Goal: Task Accomplishment & Management: Use online tool/utility

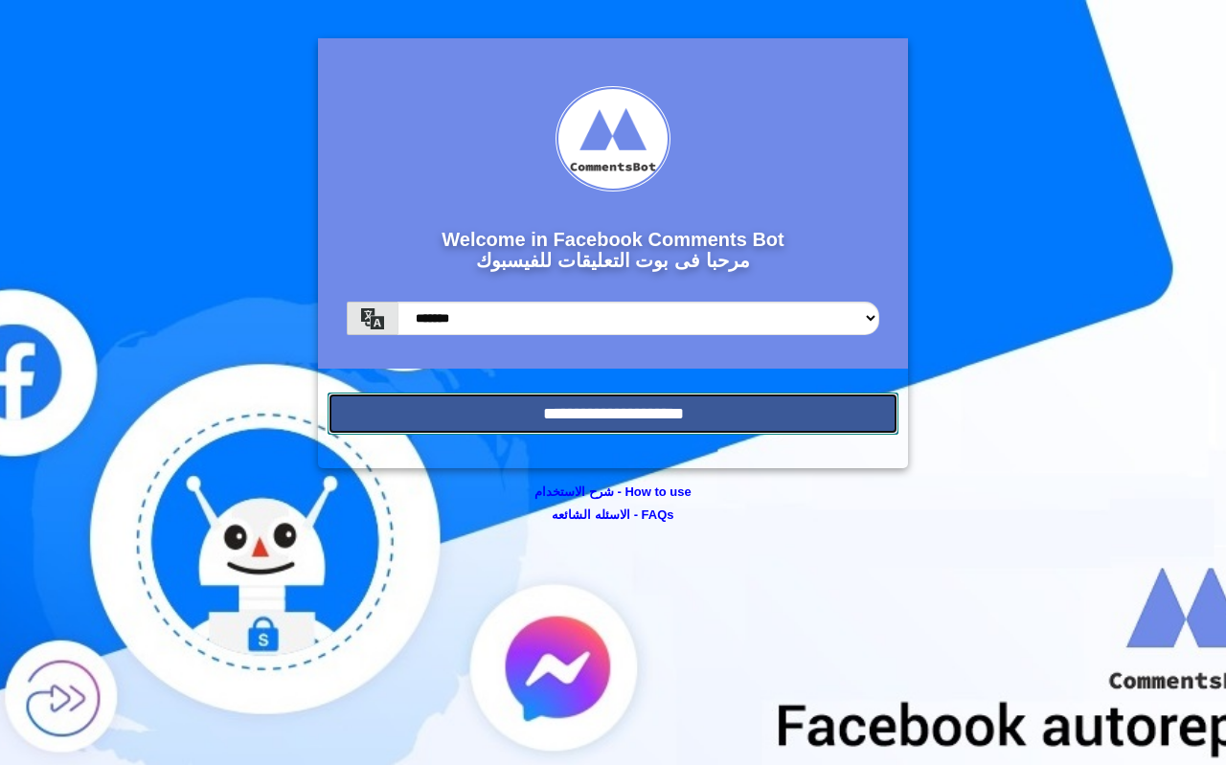
click at [694, 422] on input "**********" at bounding box center [613, 414] width 571 height 42
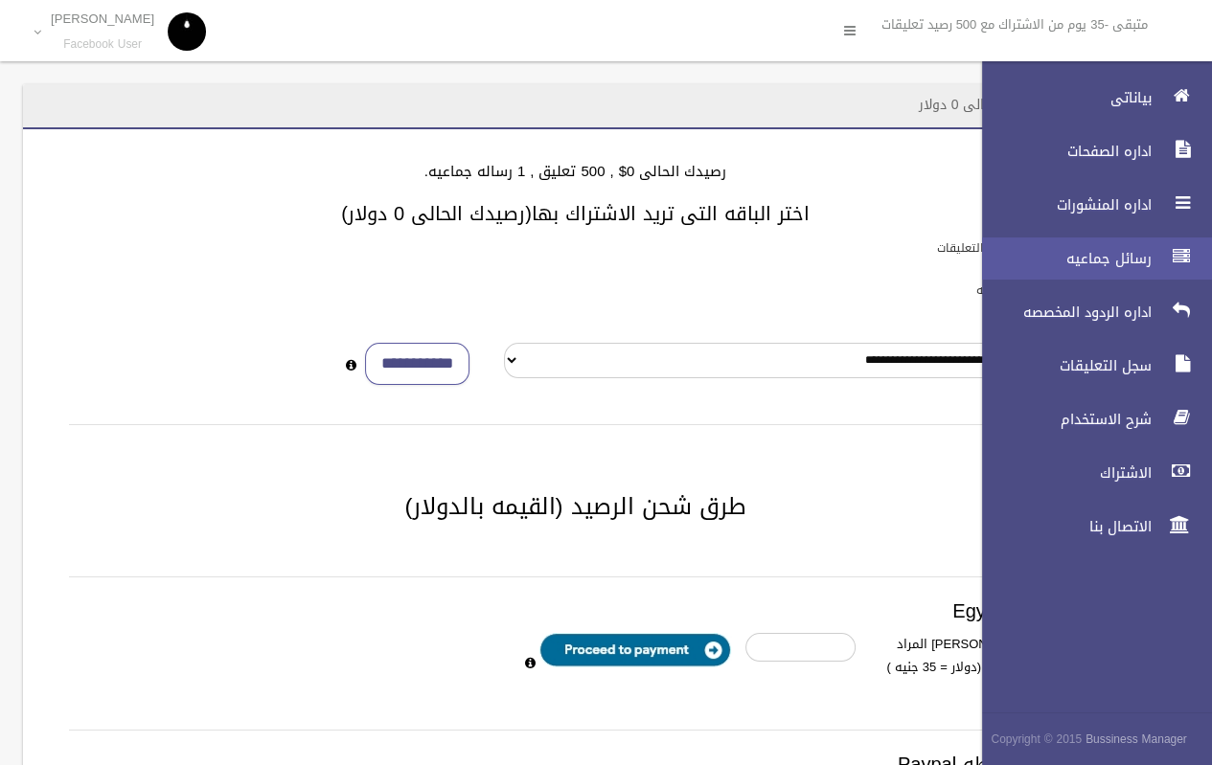
click at [1136, 263] on span "رسائل جماعيه" at bounding box center [1062, 258] width 192 height 19
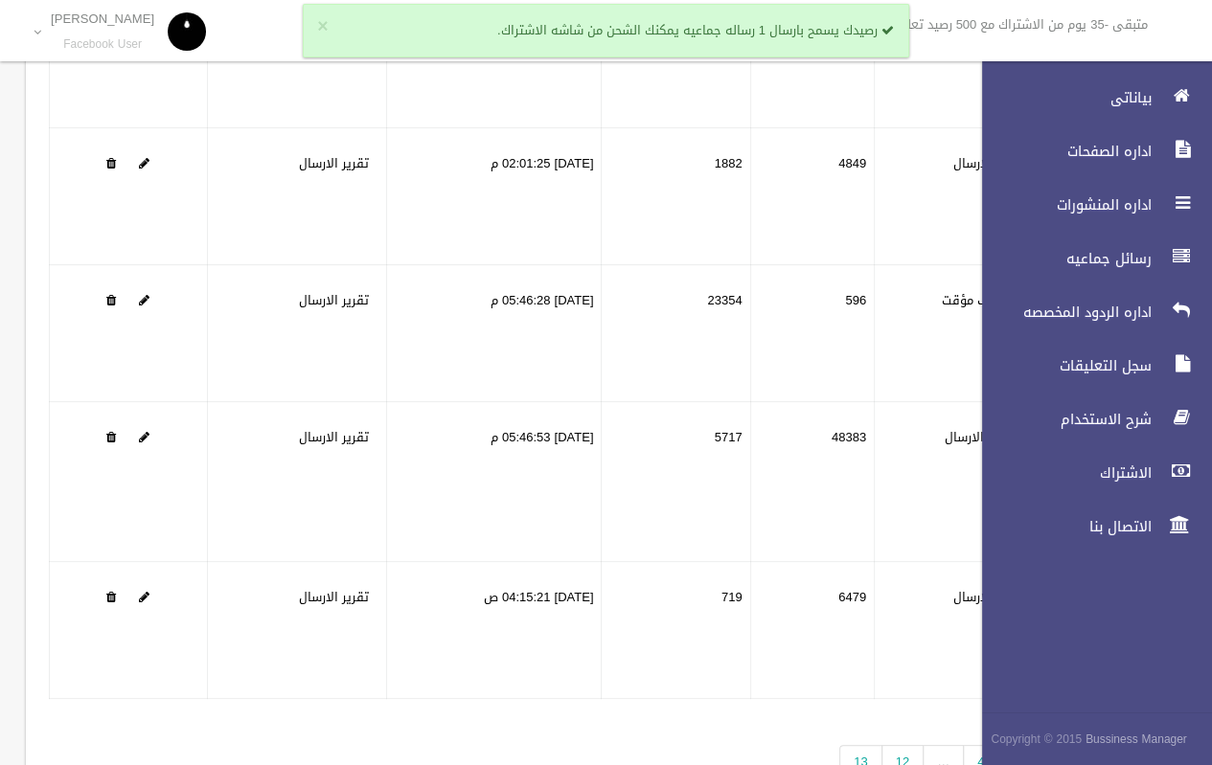
scroll to position [336, 0]
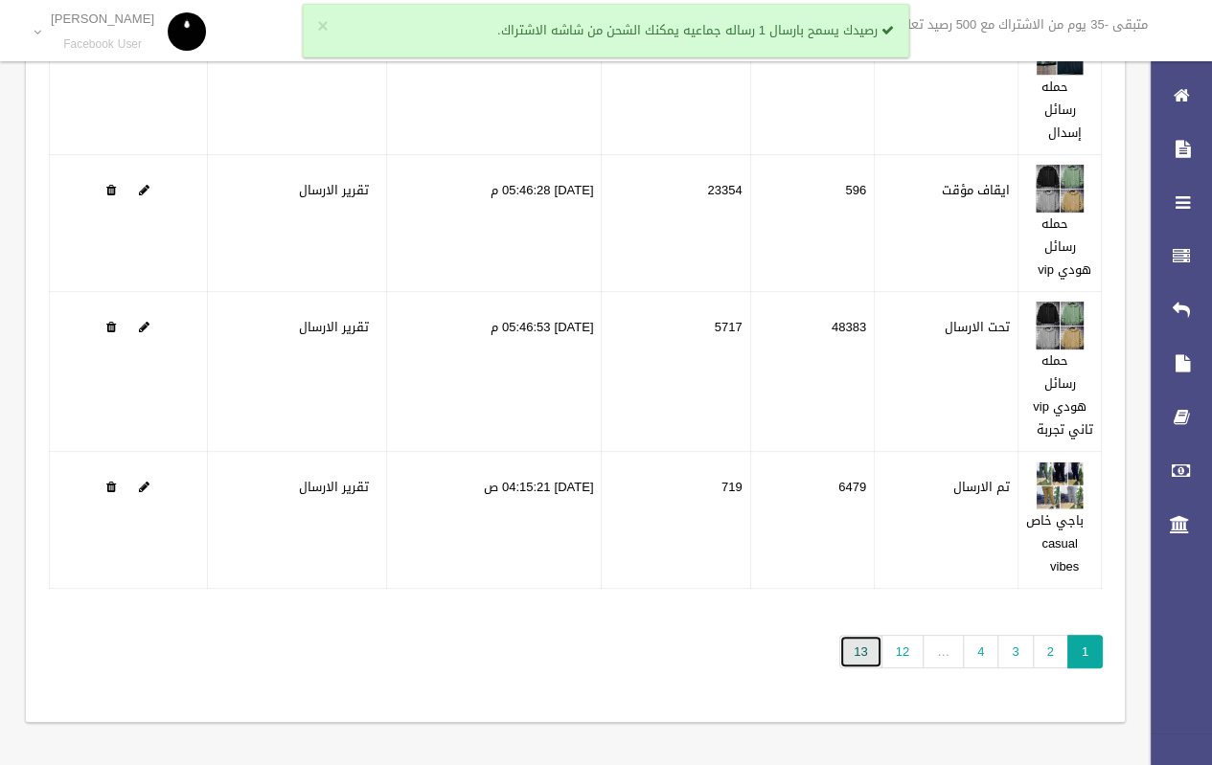
click at [874, 651] on link "13" at bounding box center [860, 652] width 42 height 34
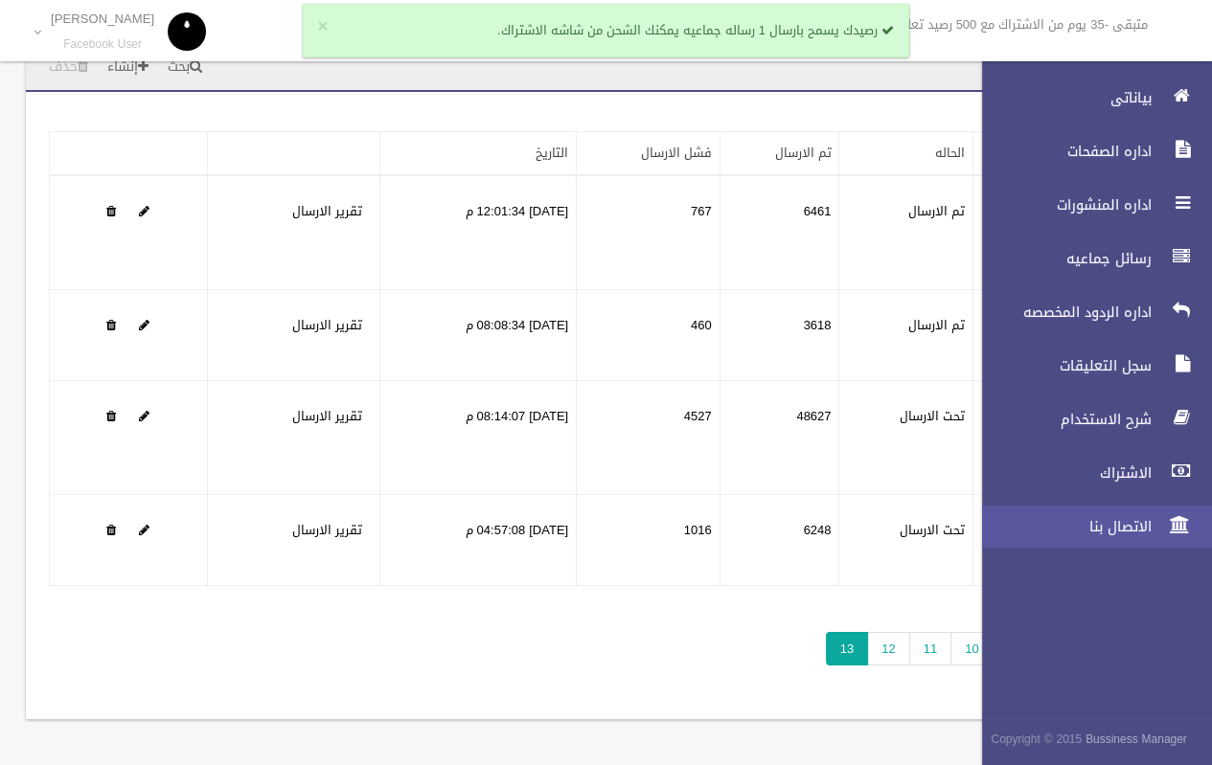
scroll to position [88, 0]
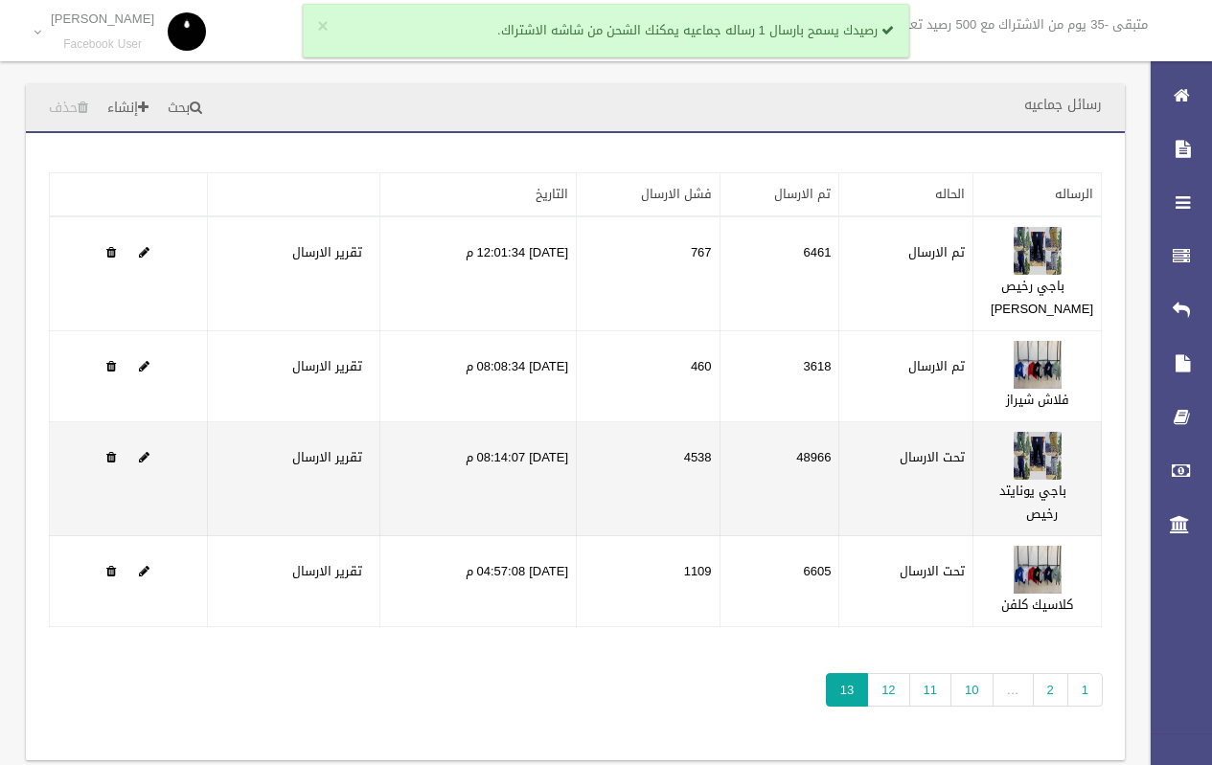
scroll to position [82, 0]
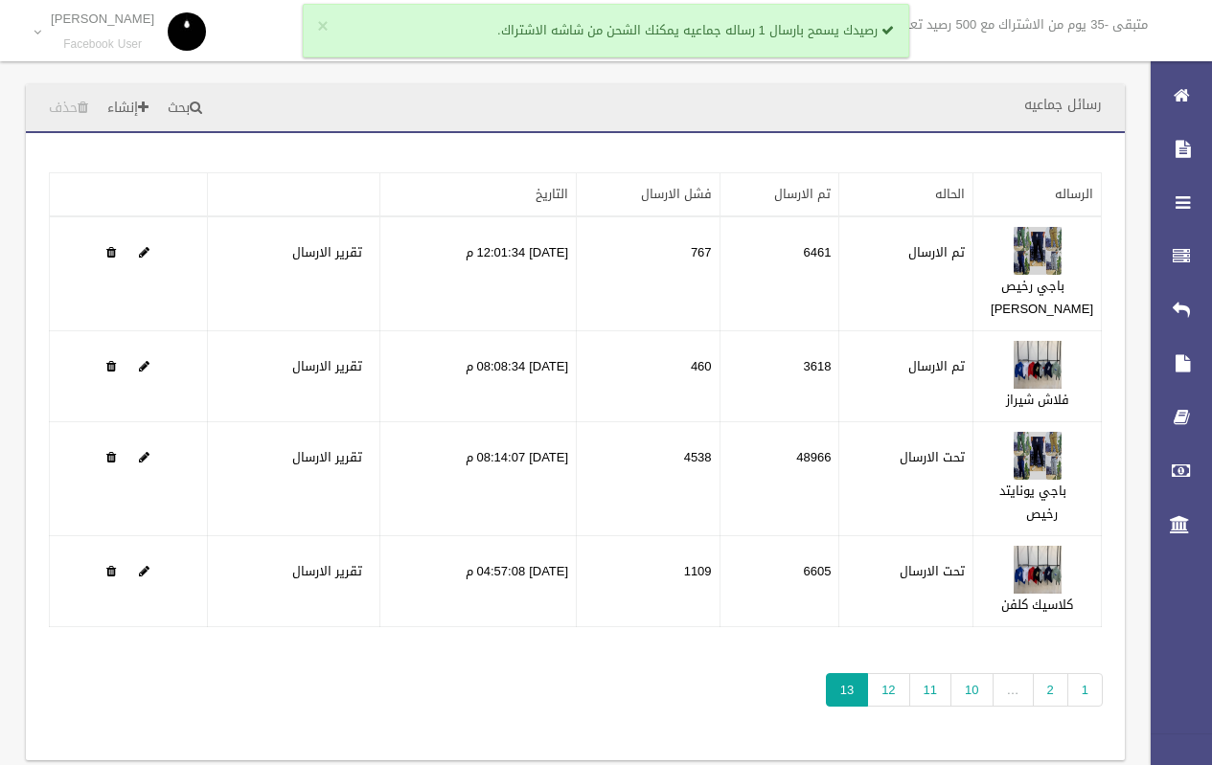
scroll to position [83, 0]
